Goal: Contribute content: Contribute content

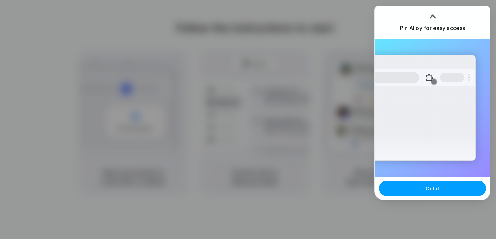
click at [430, 195] on button "Got it" at bounding box center [432, 188] width 107 height 15
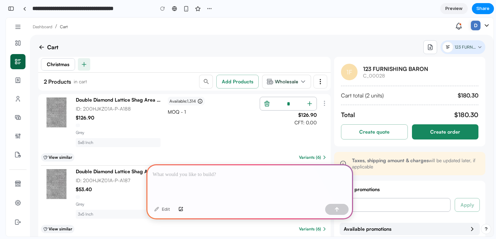
click at [208, 177] on p at bounding box center [250, 175] width 194 height 8
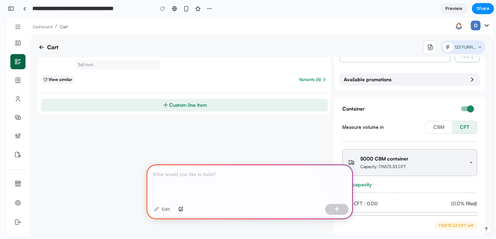
scroll to position [156, 0]
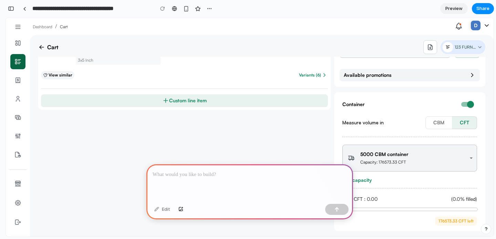
click at [200, 178] on p at bounding box center [250, 175] width 194 height 8
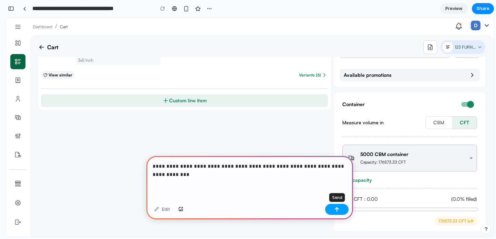
click at [341, 210] on button "button" at bounding box center [336, 209] width 23 height 11
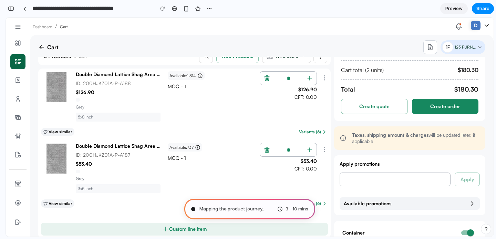
scroll to position [0, 0]
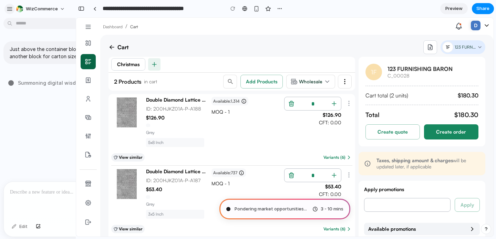
click at [11, 9] on div "button" at bounding box center [10, 9] width 6 height 6
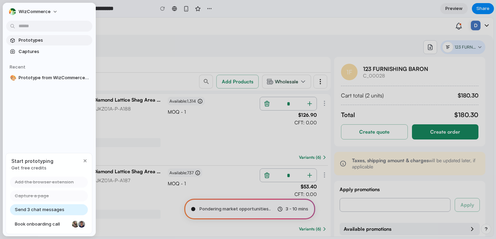
type input "**********"
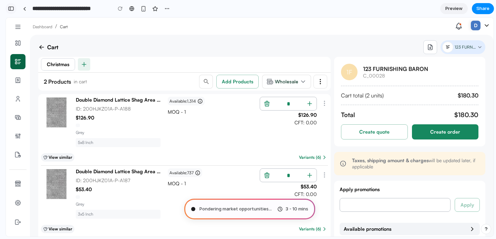
click at [13, 6] on div "button" at bounding box center [11, 8] width 6 height 5
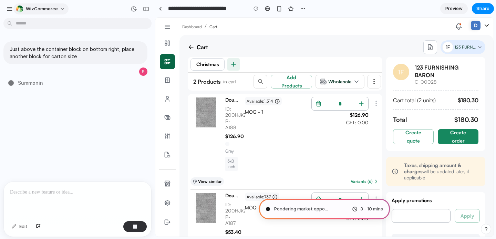
click at [61, 11] on button "WizCommerce" at bounding box center [40, 8] width 55 height 11
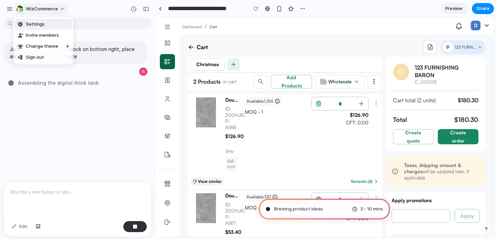
click at [61, 11] on div "Settings Invite members Change theme Sign out" at bounding box center [248, 119] width 496 height 239
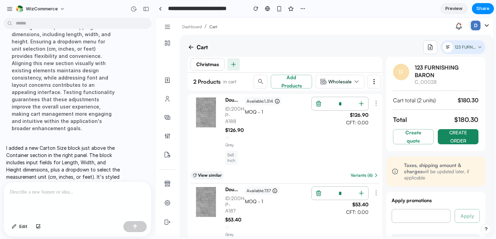
scroll to position [98, 0]
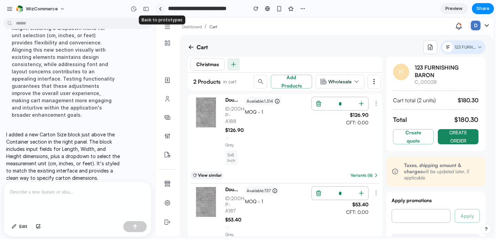
click at [161, 9] on div at bounding box center [160, 9] width 3 height 4
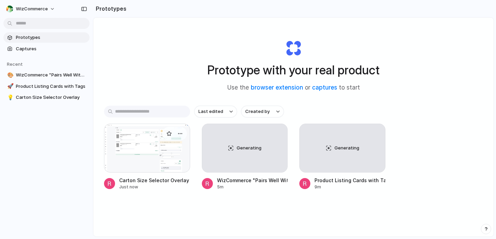
click at [149, 163] on div at bounding box center [147, 148] width 86 height 49
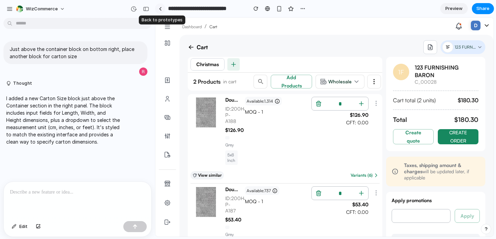
click at [157, 9] on link at bounding box center [160, 8] width 10 height 10
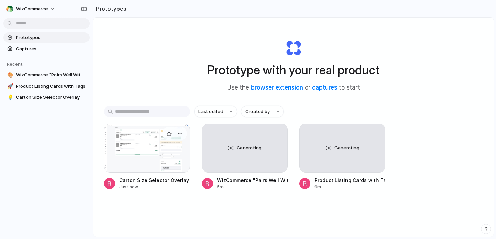
click at [141, 132] on div at bounding box center [147, 148] width 86 height 49
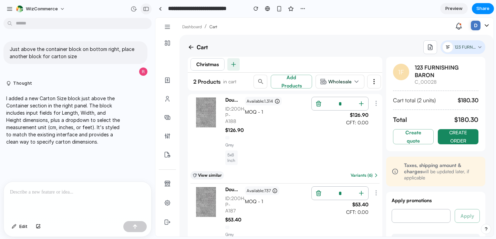
click at [146, 10] on div "button" at bounding box center [146, 9] width 6 height 5
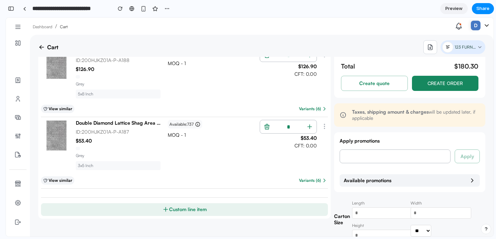
scroll to position [47, 0]
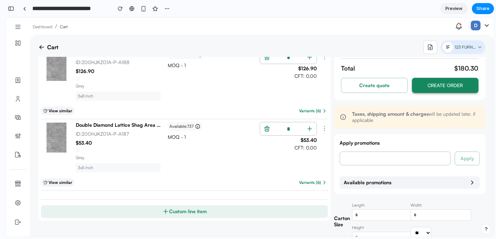
click at [429, 80] on button "Create order" at bounding box center [445, 85] width 67 height 15
click at [381, 85] on button "Create quote" at bounding box center [374, 85] width 67 height 15
click at [381, 86] on button "Create quote" at bounding box center [374, 85] width 67 height 15
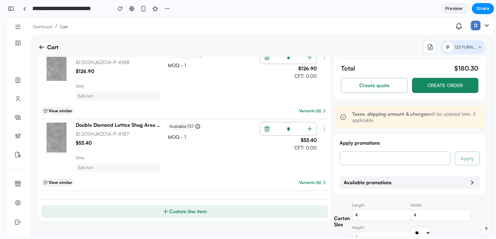
click at [310, 130] on icon "button" at bounding box center [310, 129] width 0 height 4
click at [295, 129] on input "*" at bounding box center [288, 128] width 29 height 13
click at [295, 130] on input "*" at bounding box center [288, 128] width 29 height 13
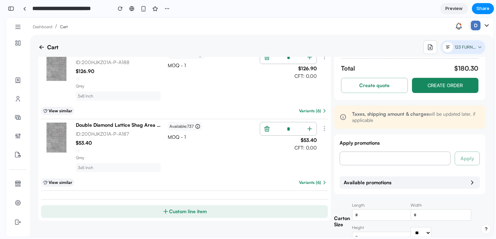
click at [295, 130] on input "*" at bounding box center [288, 128] width 29 height 13
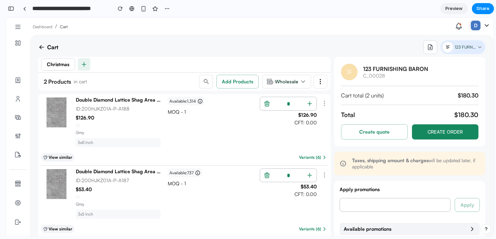
scroll to position [0, 0]
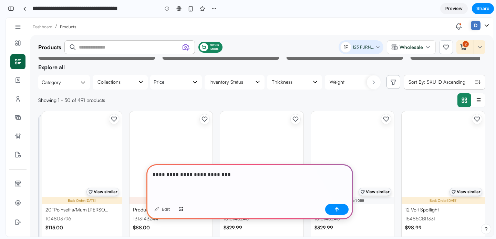
scroll to position [439, 0]
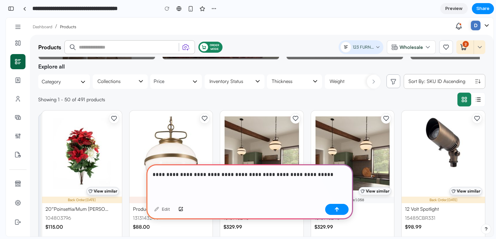
click at [275, 171] on p "**********" at bounding box center [250, 175] width 194 height 8
click at [335, 208] on div "button" at bounding box center [337, 209] width 5 height 5
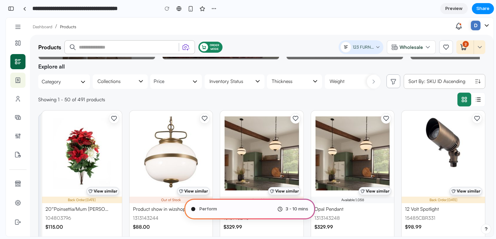
click at [20, 81] on icon "button" at bounding box center [18, 80] width 4 height 5
click at [18, 99] on icon "button" at bounding box center [17, 99] width 7 height 7
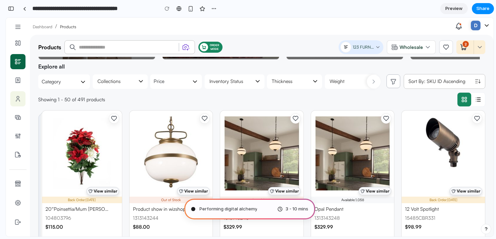
click at [18, 99] on icon "button" at bounding box center [17, 99] width 7 height 7
click at [19, 39] on button "button" at bounding box center [17, 43] width 15 height 15
click at [18, 29] on icon at bounding box center [18, 29] width 4 height 0
click at [13, 10] on div "button" at bounding box center [11, 8] width 6 height 5
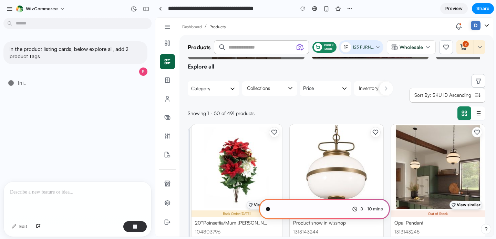
type input "**********"
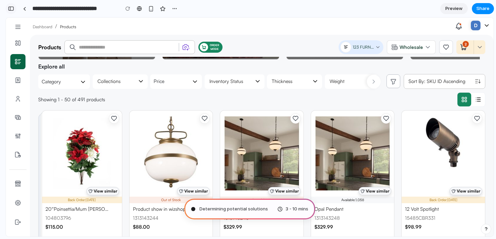
click at [12, 8] on div "button" at bounding box center [11, 8] width 6 height 5
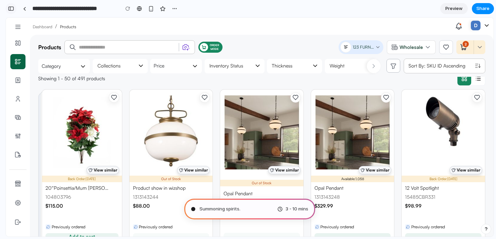
scroll to position [0, 0]
click at [13, 9] on div "button" at bounding box center [11, 8] width 6 height 5
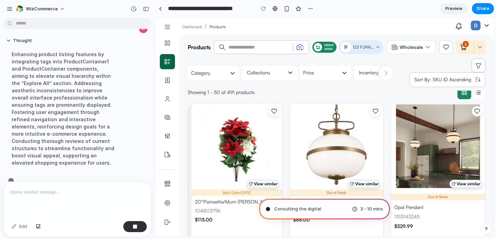
scroll to position [47, 0]
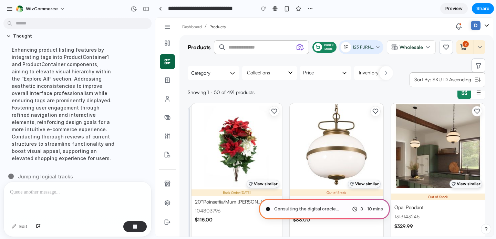
click at [155, 3] on button "button" at bounding box center [160, 8] width 11 height 11
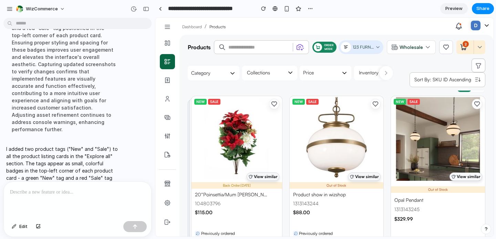
scroll to position [458, 0]
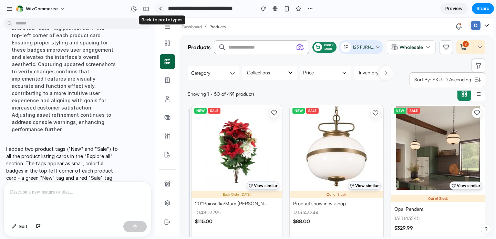
click at [160, 10] on div at bounding box center [160, 9] width 3 height 4
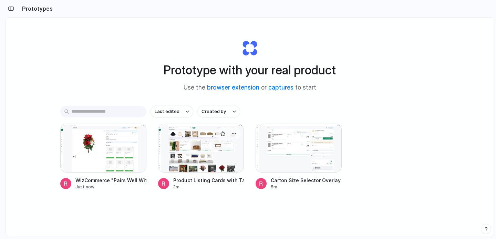
click at [200, 143] on div at bounding box center [201, 148] width 86 height 49
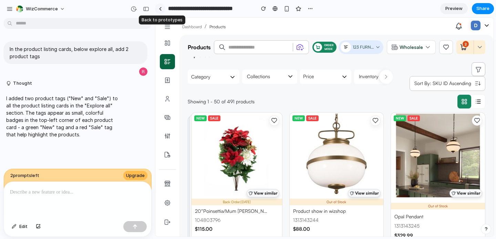
click at [162, 10] on link at bounding box center [160, 8] width 10 height 10
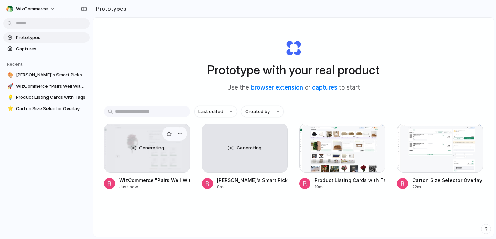
click at [154, 151] on span "Generating" at bounding box center [151, 148] width 25 height 7
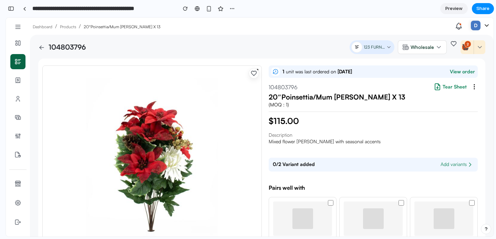
scroll to position [928, 0]
click at [26, 8] on div at bounding box center [24, 9] width 3 height 4
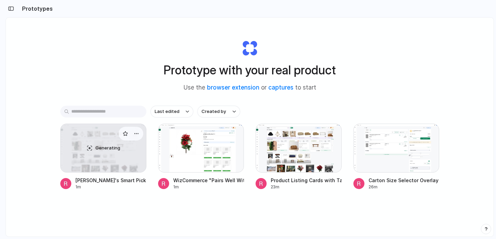
click at [98, 149] on span "Generating" at bounding box center [108, 148] width 25 height 7
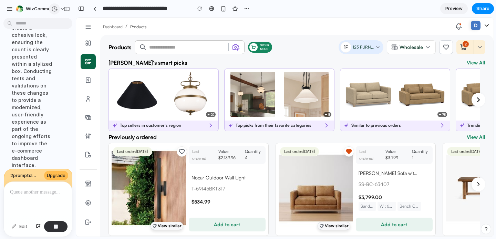
scroll to position [263, 0]
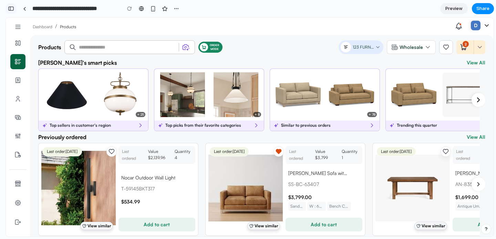
click at [12, 10] on div "button" at bounding box center [11, 8] width 6 height 5
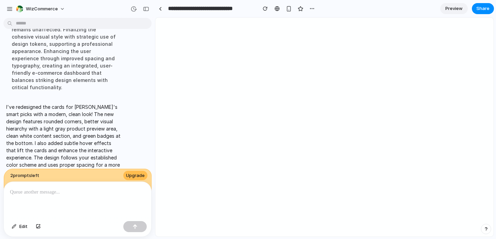
scroll to position [0, 0]
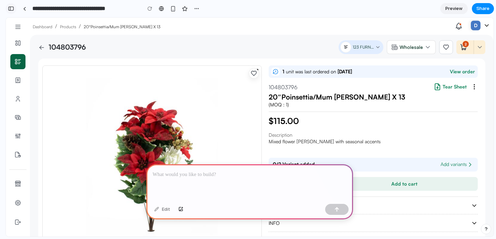
click at [14, 8] on button "button" at bounding box center [11, 8] width 11 height 11
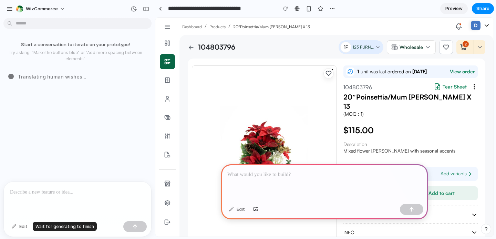
click at [13, 225] on div "Edit" at bounding box center [19, 226] width 23 height 11
click at [23, 226] on div "Edit" at bounding box center [19, 226] width 23 height 11
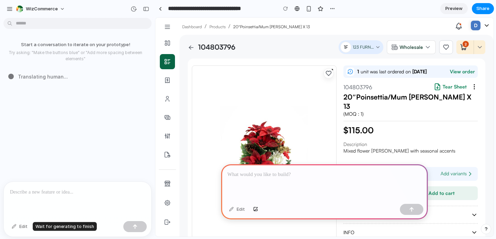
click at [23, 226] on div "Edit" at bounding box center [19, 226] width 23 height 11
click at [39, 226] on div "button" at bounding box center [38, 227] width 5 height 4
click at [44, 23] on html "**********" at bounding box center [248, 119] width 496 height 239
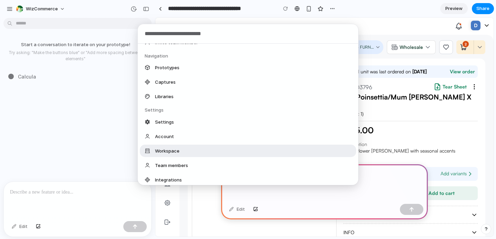
scroll to position [21, 0]
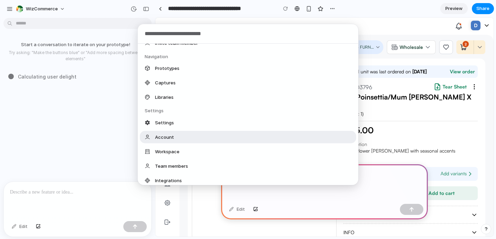
click at [160, 134] on span "Account" at bounding box center [164, 137] width 19 height 7
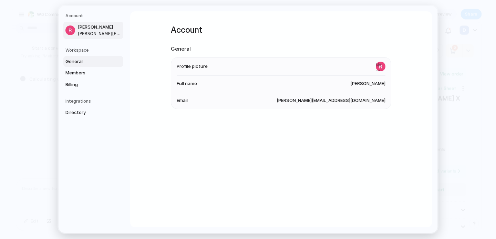
click at [84, 59] on span "General" at bounding box center [88, 61] width 44 height 7
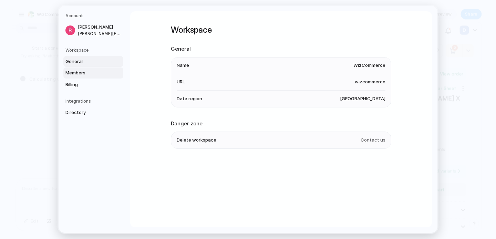
click at [84, 77] on link "Members" at bounding box center [93, 73] width 60 height 11
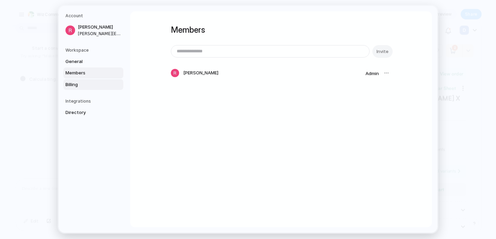
click at [80, 82] on span "Billing" at bounding box center [88, 84] width 44 height 7
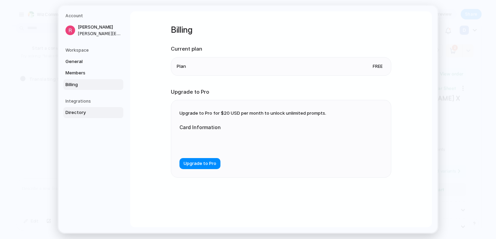
click at [82, 113] on span "Directory" at bounding box center [88, 112] width 44 height 7
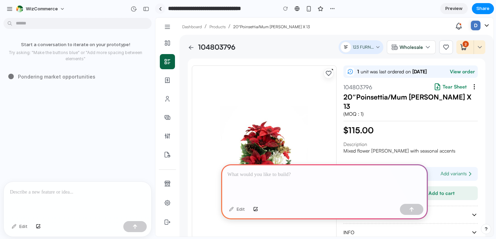
click at [159, 7] on div at bounding box center [160, 9] width 3 height 4
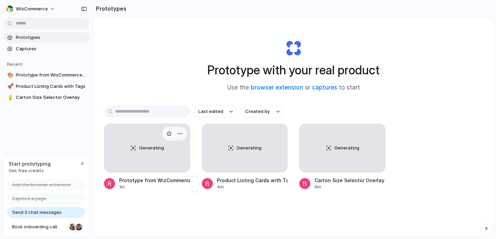
click at [133, 159] on div "Generating" at bounding box center [147, 148] width 86 height 48
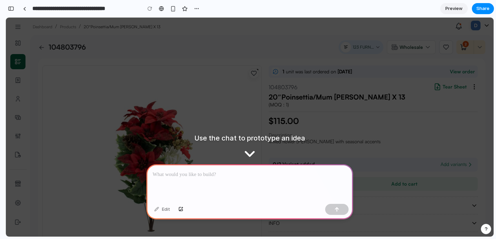
click at [211, 179] on div at bounding box center [250, 182] width 207 height 37
click at [216, 137] on div at bounding box center [152, 161] width 220 height 190
click at [247, 178] on p at bounding box center [250, 175] width 194 height 8
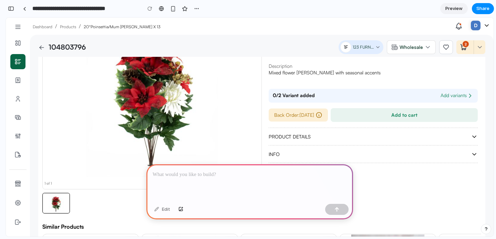
scroll to position [72, 0]
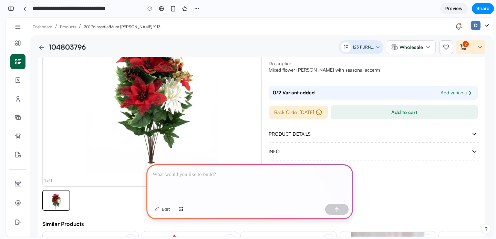
click at [201, 176] on p at bounding box center [250, 175] width 194 height 8
click at [164, 175] on p "**********" at bounding box center [250, 175] width 194 height 8
click at [322, 175] on p "**********" at bounding box center [250, 175] width 194 height 8
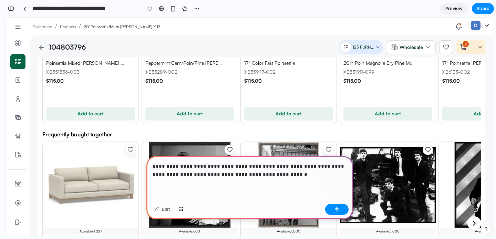
scroll to position [339, 0]
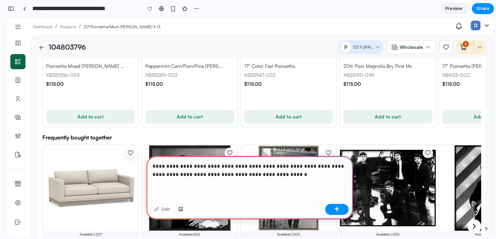
click at [272, 178] on p "**********" at bounding box center [250, 170] width 194 height 17
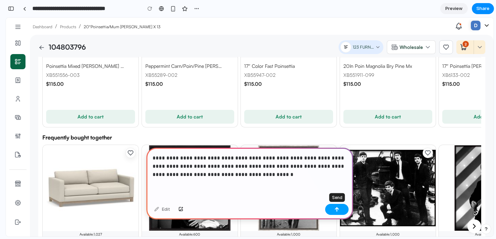
click at [337, 209] on div "button" at bounding box center [337, 209] width 5 height 5
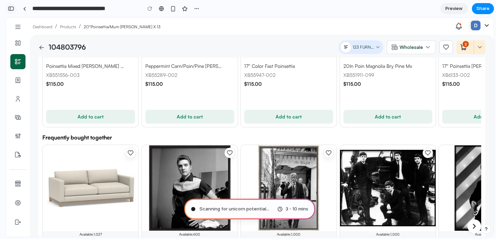
click at [12, 9] on div "button" at bounding box center [11, 8] width 6 height 5
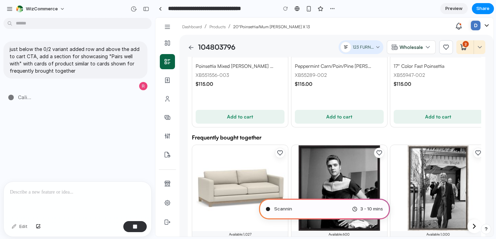
type input "**********"
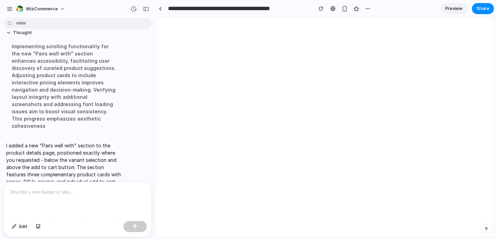
scroll to position [83, 0]
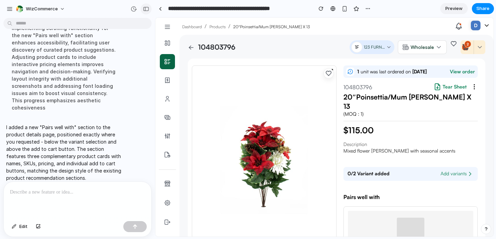
click at [143, 8] on div "button" at bounding box center [146, 9] width 6 height 5
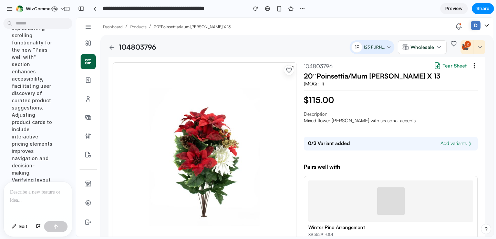
scroll to position [359, 0]
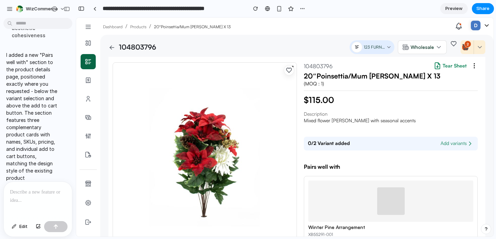
click at [22, 193] on p at bounding box center [38, 192] width 56 height 8
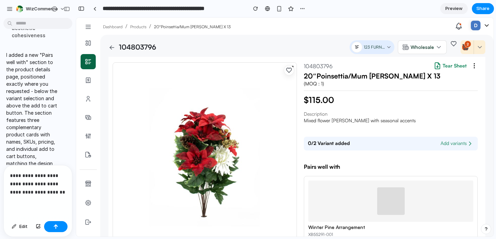
click at [22, 177] on p "**********" at bounding box center [38, 184] width 56 height 25
click at [49, 193] on p "**********" at bounding box center [38, 184] width 56 height 25
click at [59, 227] on button "button" at bounding box center [55, 226] width 23 height 11
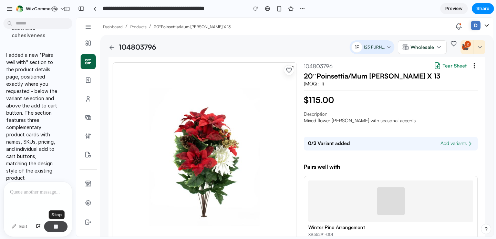
scroll to position [422, 0]
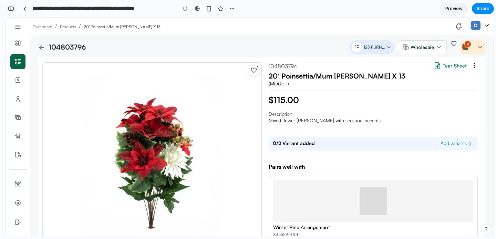
click at [11, 6] on div "button" at bounding box center [11, 8] width 6 height 5
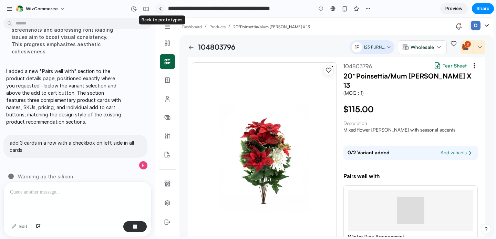
click at [162, 8] on link at bounding box center [160, 8] width 10 height 10
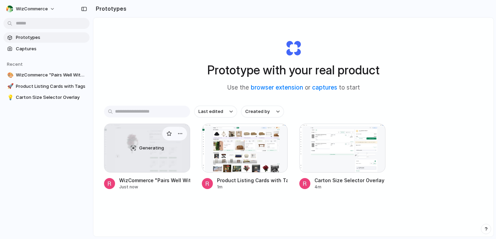
click at [159, 160] on div "Generating" at bounding box center [147, 148] width 86 height 48
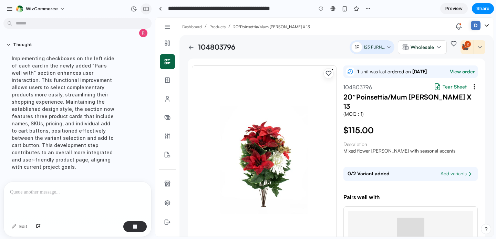
scroll to position [182, 0]
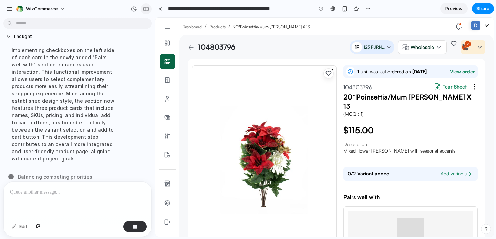
click at [148, 10] on div "button" at bounding box center [146, 9] width 6 height 5
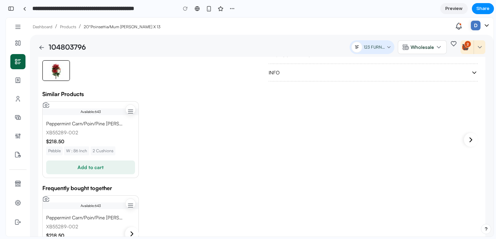
scroll to position [432, 0]
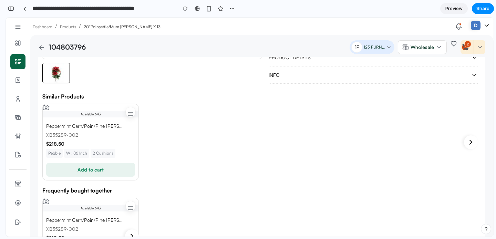
click at [47, 109] on img at bounding box center [46, 107] width 7 height 7
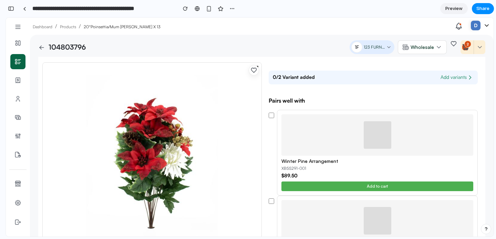
scroll to position [91, 0]
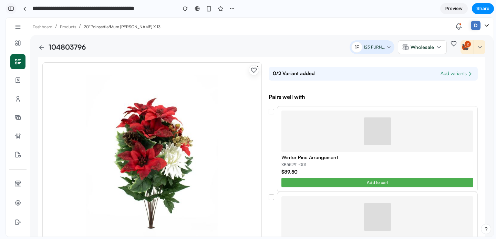
click at [12, 8] on div "button" at bounding box center [11, 8] width 6 height 5
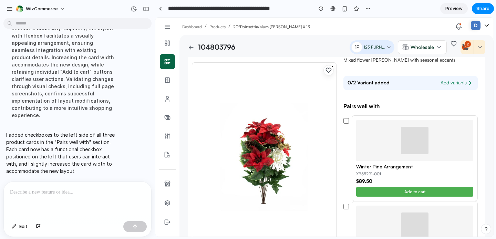
scroll to position [219, 0]
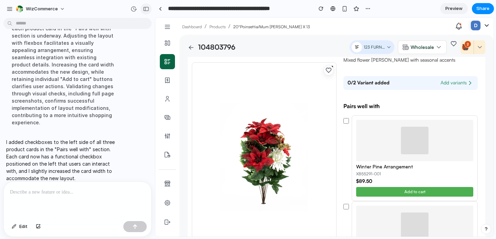
click at [145, 10] on div "button" at bounding box center [146, 9] width 6 height 5
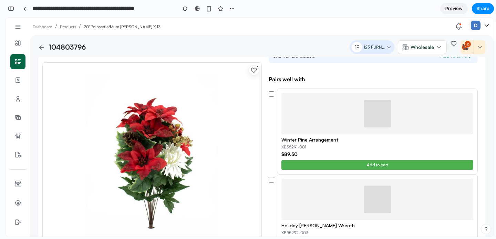
scroll to position [109, 0]
click at [12, 10] on div "button" at bounding box center [11, 8] width 6 height 5
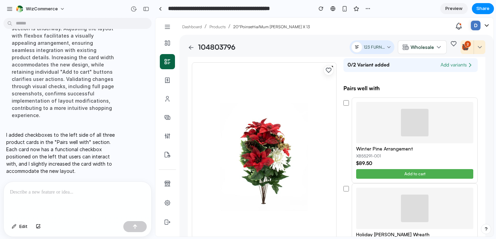
scroll to position [219, 0]
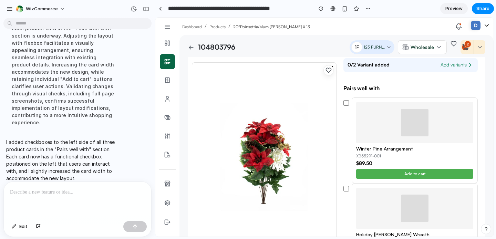
click at [47, 193] on p at bounding box center [77, 192] width 135 height 8
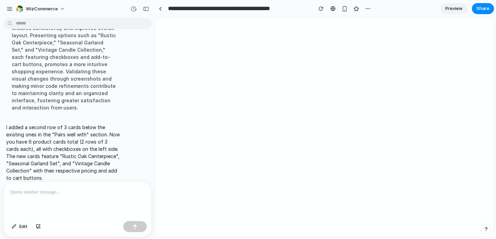
scroll to position [0, 0]
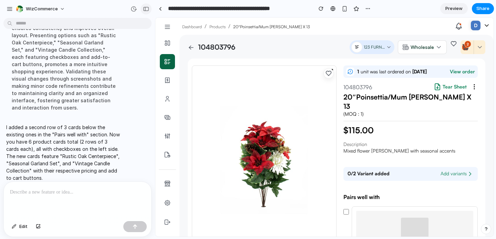
click at [147, 8] on div "button" at bounding box center [146, 9] width 6 height 5
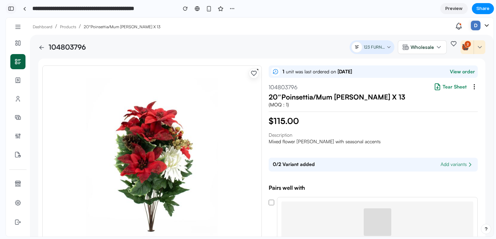
click at [12, 8] on div "button" at bounding box center [11, 8] width 6 height 5
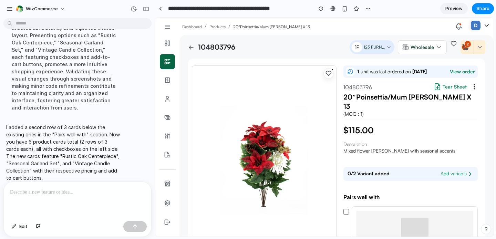
click at [60, 192] on p at bounding box center [77, 192] width 135 height 8
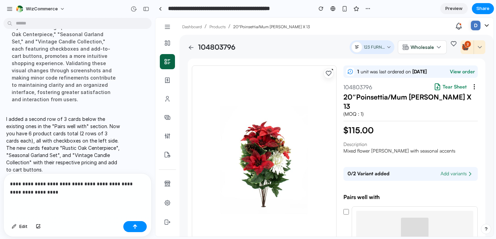
click at [61, 184] on p "**********" at bounding box center [77, 188] width 135 height 17
click at [53, 192] on p "**********" at bounding box center [77, 188] width 135 height 17
click at [139, 227] on button "button" at bounding box center [134, 226] width 23 height 11
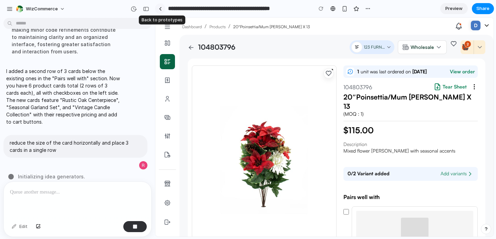
click at [161, 8] on div at bounding box center [160, 9] width 3 height 4
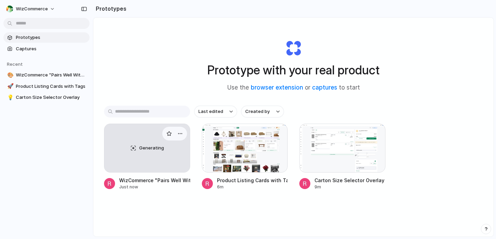
click at [127, 154] on div "Generating" at bounding box center [147, 148] width 86 height 48
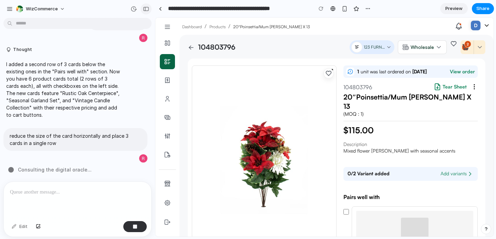
click at [145, 8] on div "button" at bounding box center [146, 9] width 6 height 5
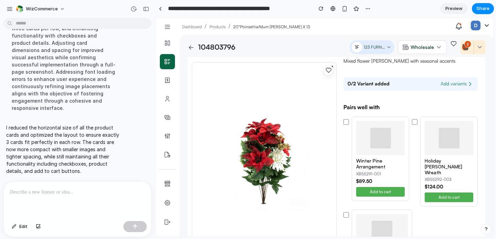
scroll to position [439, 0]
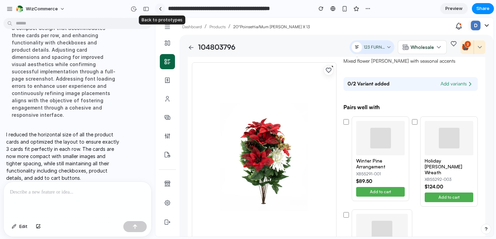
click at [160, 5] on link at bounding box center [160, 8] width 10 height 10
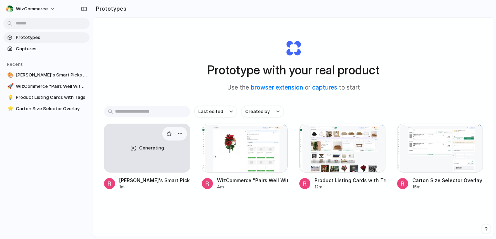
click at [144, 136] on div "Generating" at bounding box center [147, 148] width 86 height 48
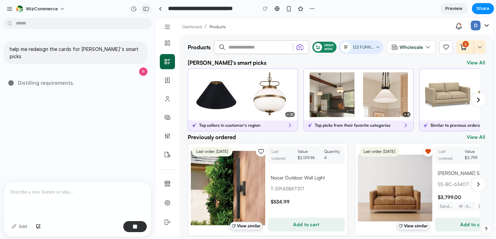
click at [147, 10] on div "button" at bounding box center [146, 9] width 6 height 5
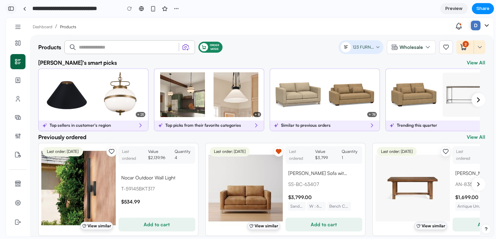
click at [10, 10] on div "button" at bounding box center [11, 8] width 6 height 5
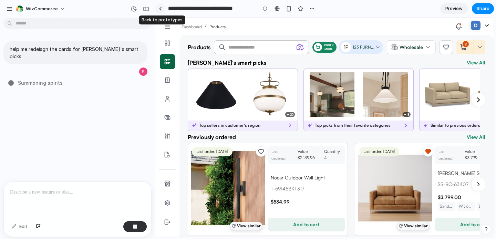
click at [158, 10] on link at bounding box center [160, 8] width 10 height 10
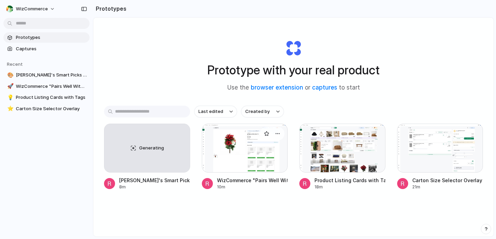
click at [252, 153] on div at bounding box center [245, 148] width 86 height 49
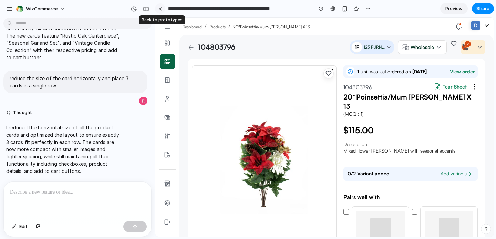
click at [160, 9] on div at bounding box center [160, 9] width 3 height 4
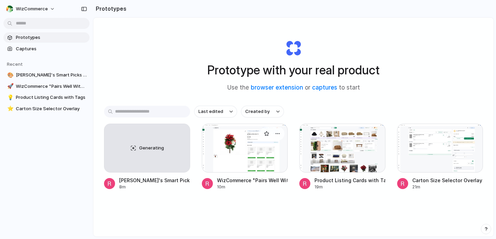
click at [254, 145] on div at bounding box center [245, 148] width 86 height 49
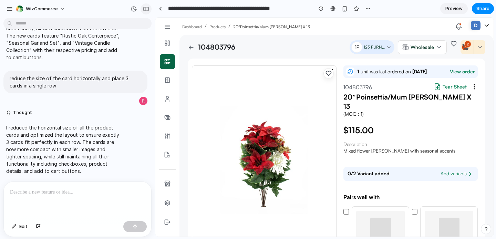
click at [145, 10] on div "button" at bounding box center [146, 9] width 6 height 5
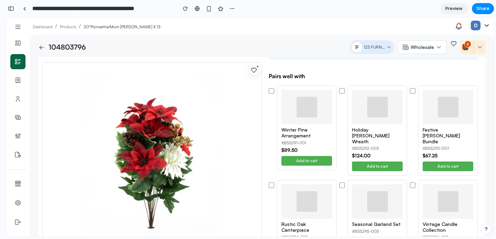
scroll to position [109, 0]
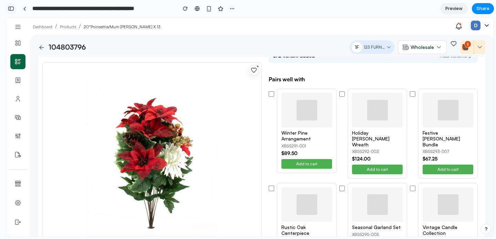
click at [11, 10] on div "button" at bounding box center [11, 8] width 6 height 5
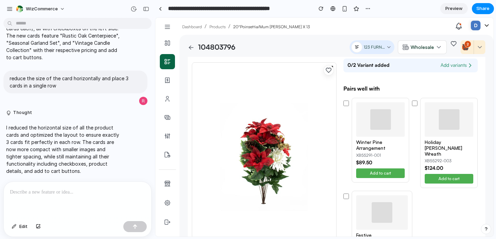
scroll to position [327, 0]
click at [56, 187] on div at bounding box center [78, 200] width 148 height 37
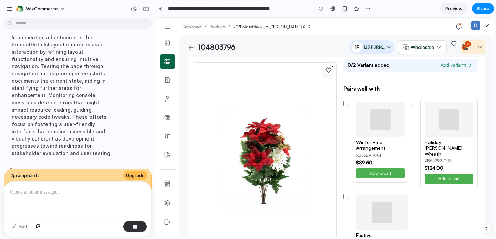
scroll to position [530, 0]
click at [147, 11] on div "button" at bounding box center [146, 9] width 6 height 5
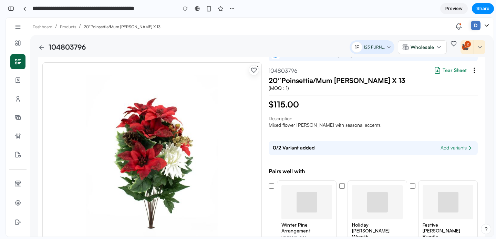
scroll to position [0, 0]
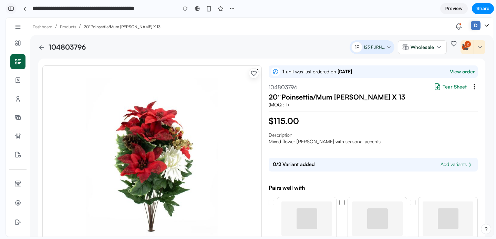
click at [10, 9] on div "button" at bounding box center [11, 8] width 6 height 5
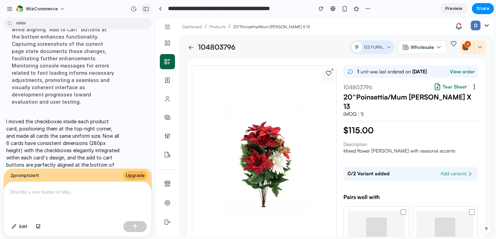
click at [145, 11] on button "button" at bounding box center [146, 8] width 11 height 11
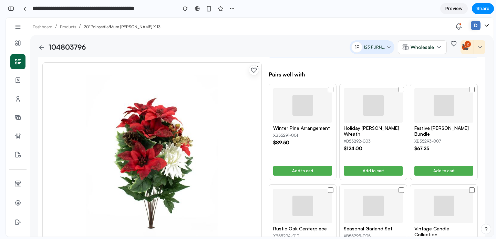
scroll to position [104, 0]
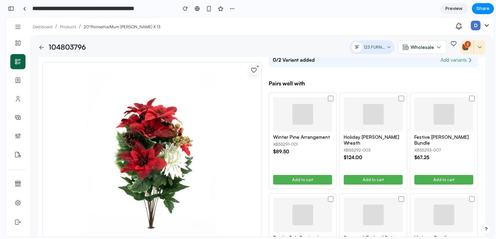
click at [466, 47] on span "2" at bounding box center [468, 44] width 7 height 7
click at [467, 45] on span "2" at bounding box center [468, 44] width 7 height 7
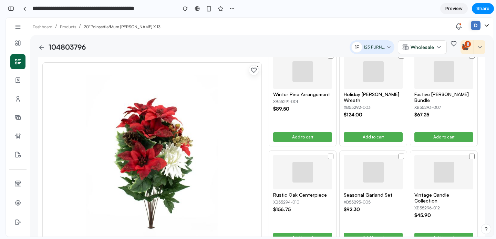
scroll to position [143, 0]
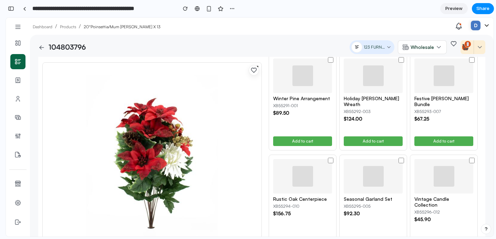
click at [450, 6] on span "Preview" at bounding box center [454, 8] width 17 height 7
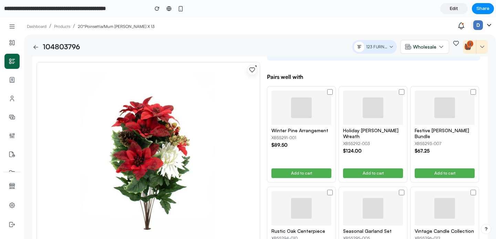
scroll to position [106, 0]
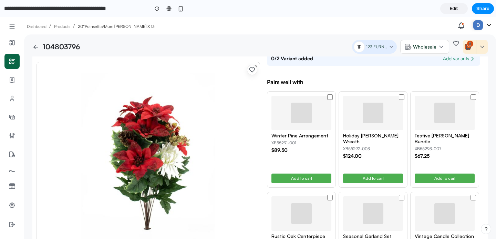
click at [456, 9] on span "Edit" at bounding box center [454, 8] width 8 height 7
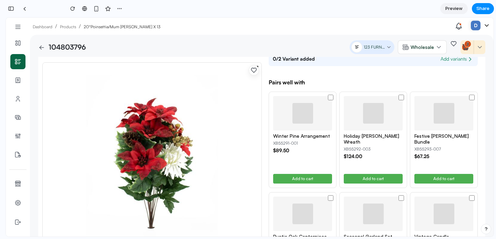
scroll to position [881, 0]
click at [404, 97] on div "Holiday Holly Wreath XB55292-003 $124.00 Add to cart" at bounding box center [374, 140] width 68 height 97
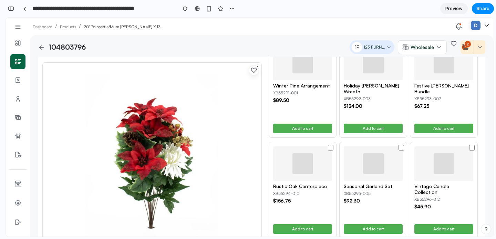
scroll to position [172, 0]
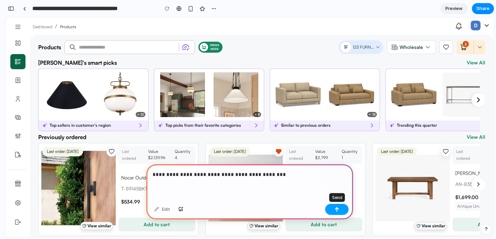
click at [334, 209] on button "button" at bounding box center [336, 209] width 23 height 11
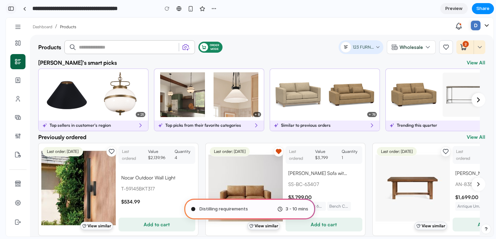
click at [11, 9] on div "button" at bounding box center [11, 8] width 6 height 5
